Goal: Task Accomplishment & Management: Manage account settings

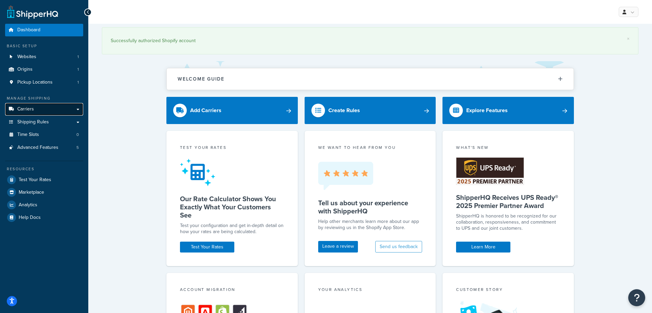
click at [43, 108] on link "Carriers" at bounding box center [44, 109] width 78 height 13
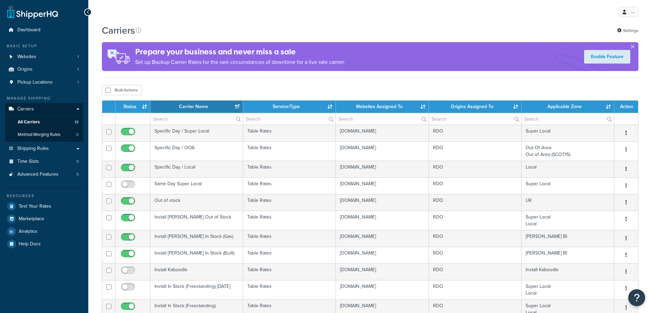
select select "15"
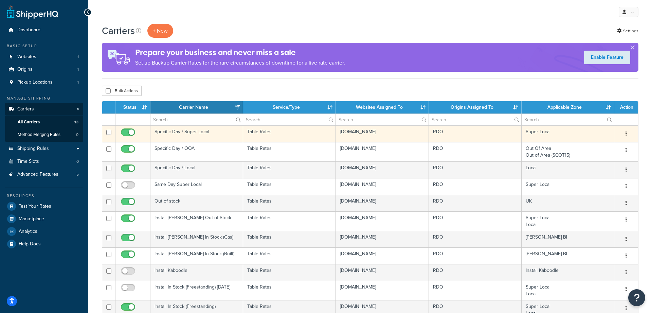
click at [189, 132] on td "Specific Day / Super Local" at bounding box center [196, 133] width 93 height 17
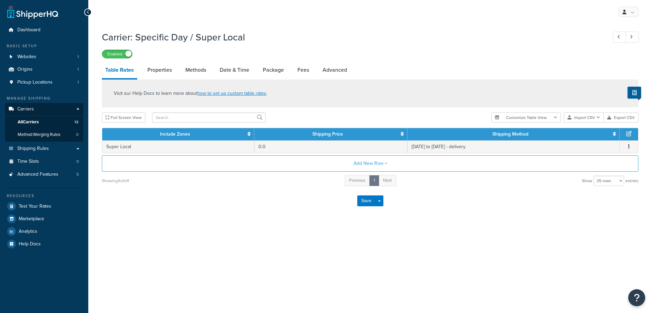
select select "25"
click at [247, 71] on link "Date & Time" at bounding box center [234, 70] width 36 height 16
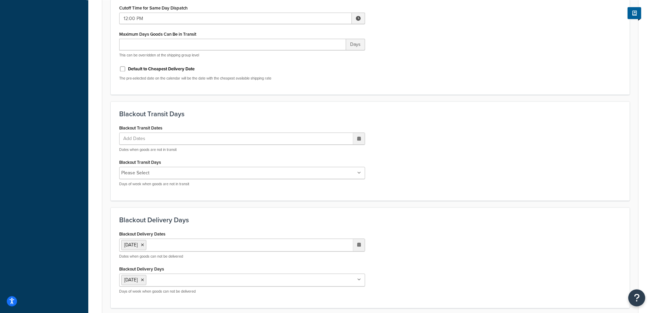
scroll to position [381, 0]
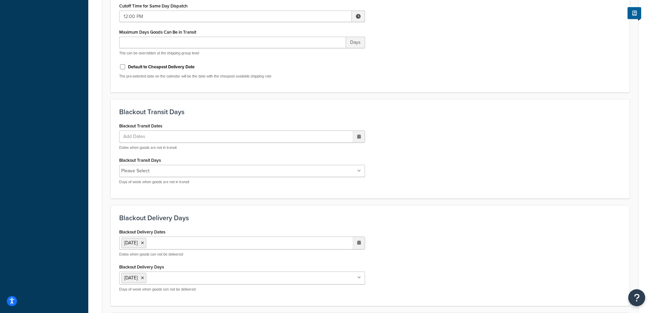
click at [261, 137] on ul "Add Dates" at bounding box center [242, 136] width 246 height 12
click at [347, 109] on h3 "Blackout Transit Days" at bounding box center [370, 111] width 502 height 7
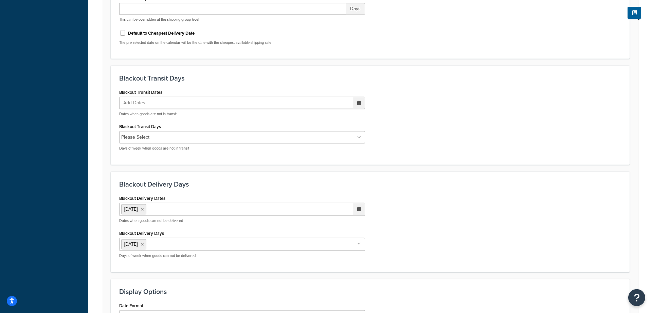
scroll to position [416, 0]
click at [192, 207] on ul "[DATE]" at bounding box center [242, 208] width 246 height 13
click at [144, 208] on icon at bounding box center [142, 208] width 3 height 4
click at [161, 209] on ul "Add Dates" at bounding box center [242, 208] width 246 height 12
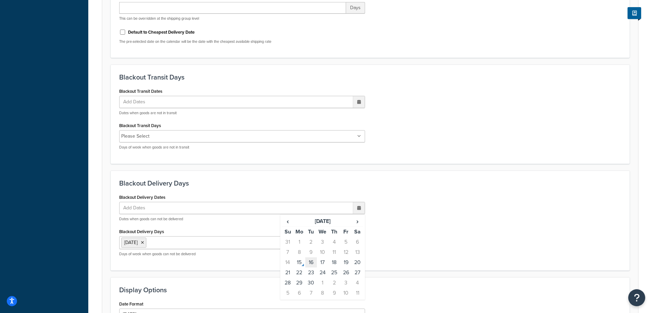
click at [310, 262] on td "16" at bounding box center [311, 262] width 12 height 10
click at [280, 170] on form "Select a date and time display option. These settings are optional. Learn more …" at bounding box center [370, 17] width 536 height 706
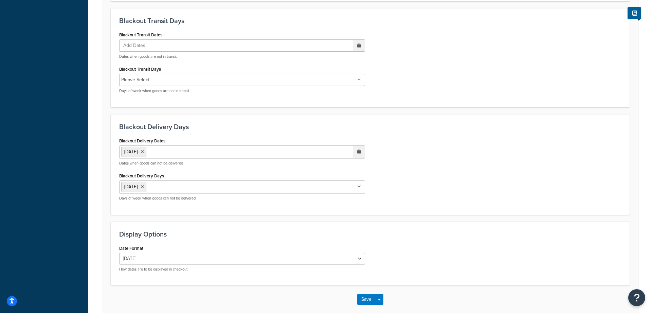
scroll to position [485, 0]
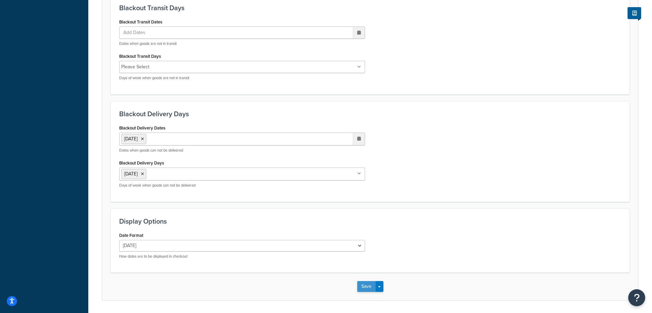
click at [369, 285] on button "Save" at bounding box center [366, 286] width 18 height 11
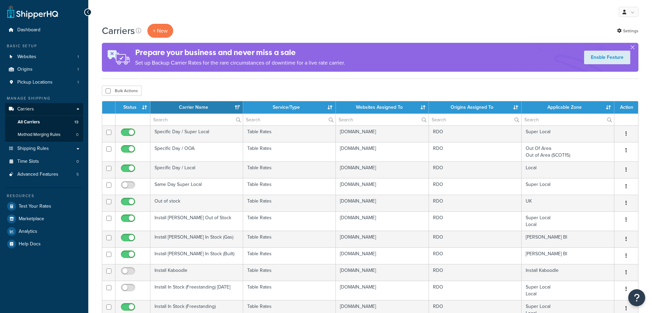
select select "15"
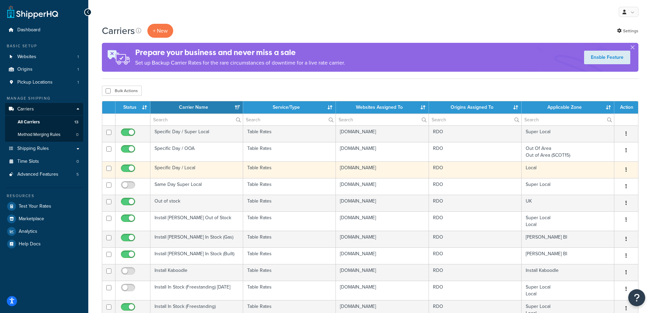
click at [178, 168] on td "Specific Day / Local" at bounding box center [196, 169] width 93 height 17
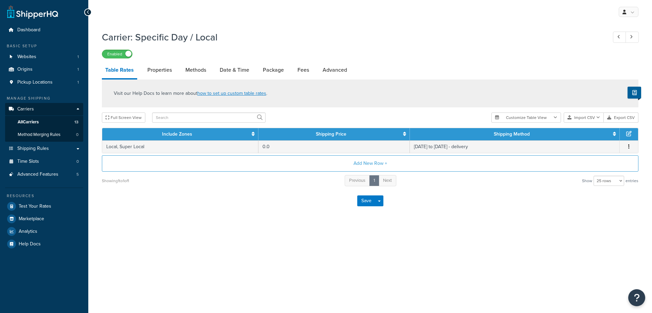
select select "25"
click at [229, 71] on link "Date & Time" at bounding box center [234, 70] width 36 height 16
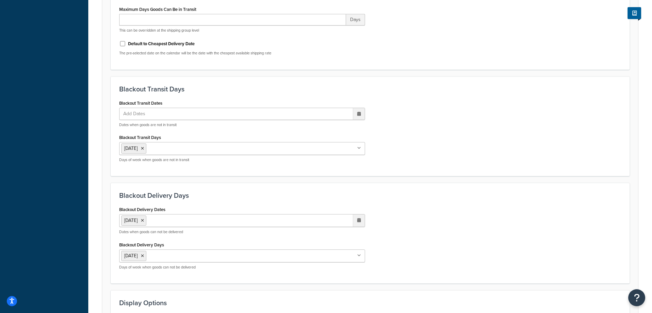
scroll to position [347, 0]
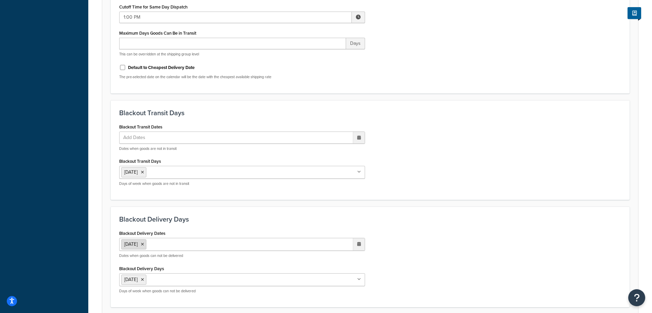
click at [144, 244] on icon at bounding box center [142, 244] width 3 height 4
click at [158, 242] on ul "Add Dates" at bounding box center [242, 244] width 246 height 12
click at [308, 297] on td "16" at bounding box center [311, 298] width 12 height 10
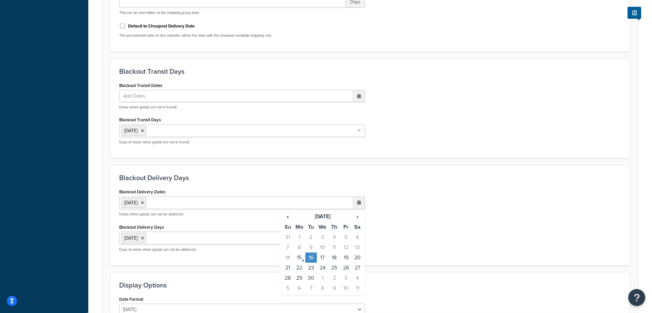
scroll to position [450, 0]
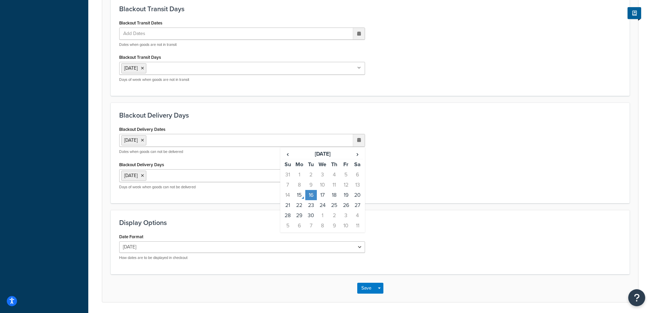
click at [406, 193] on div "Blackout Delivery Dates 16 Sep 2025 ‹ September 2025 › Su Mo Tu We Th Fr Sa 31 …" at bounding box center [370, 159] width 512 height 70
click at [363, 289] on button "Save" at bounding box center [366, 288] width 18 height 11
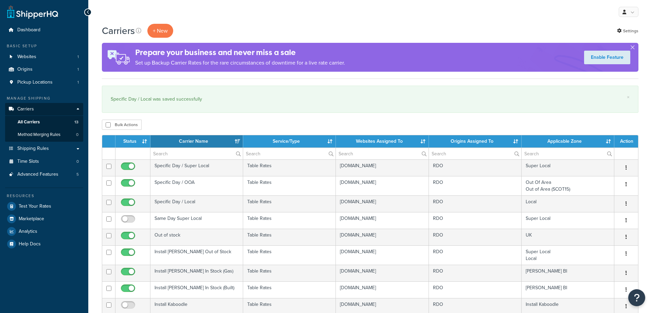
select select "15"
